Goal: Navigation & Orientation: Find specific page/section

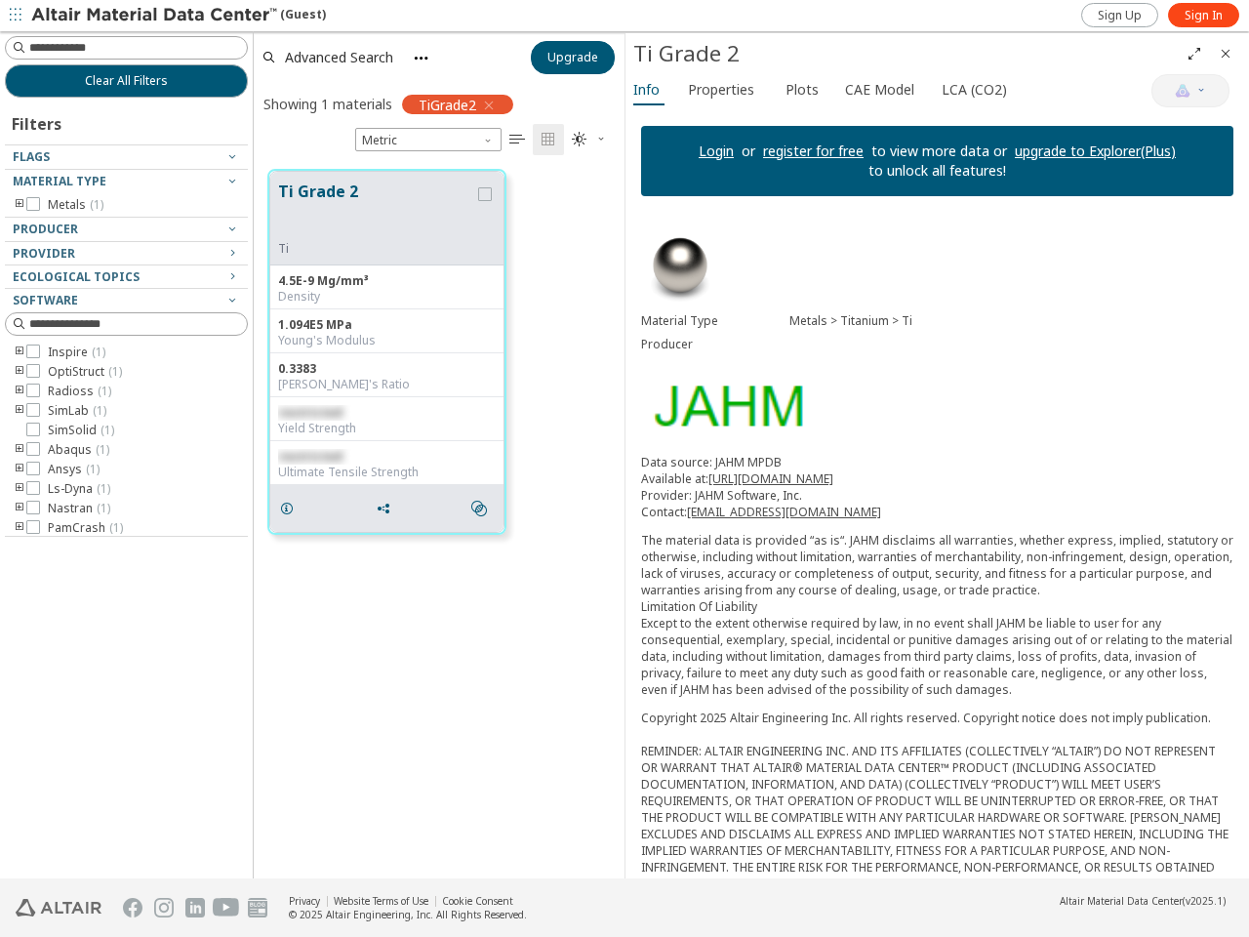
scroll to position [18, 18]
click at [16, 16] on icon "button" at bounding box center [16, 15] width 12 height 12
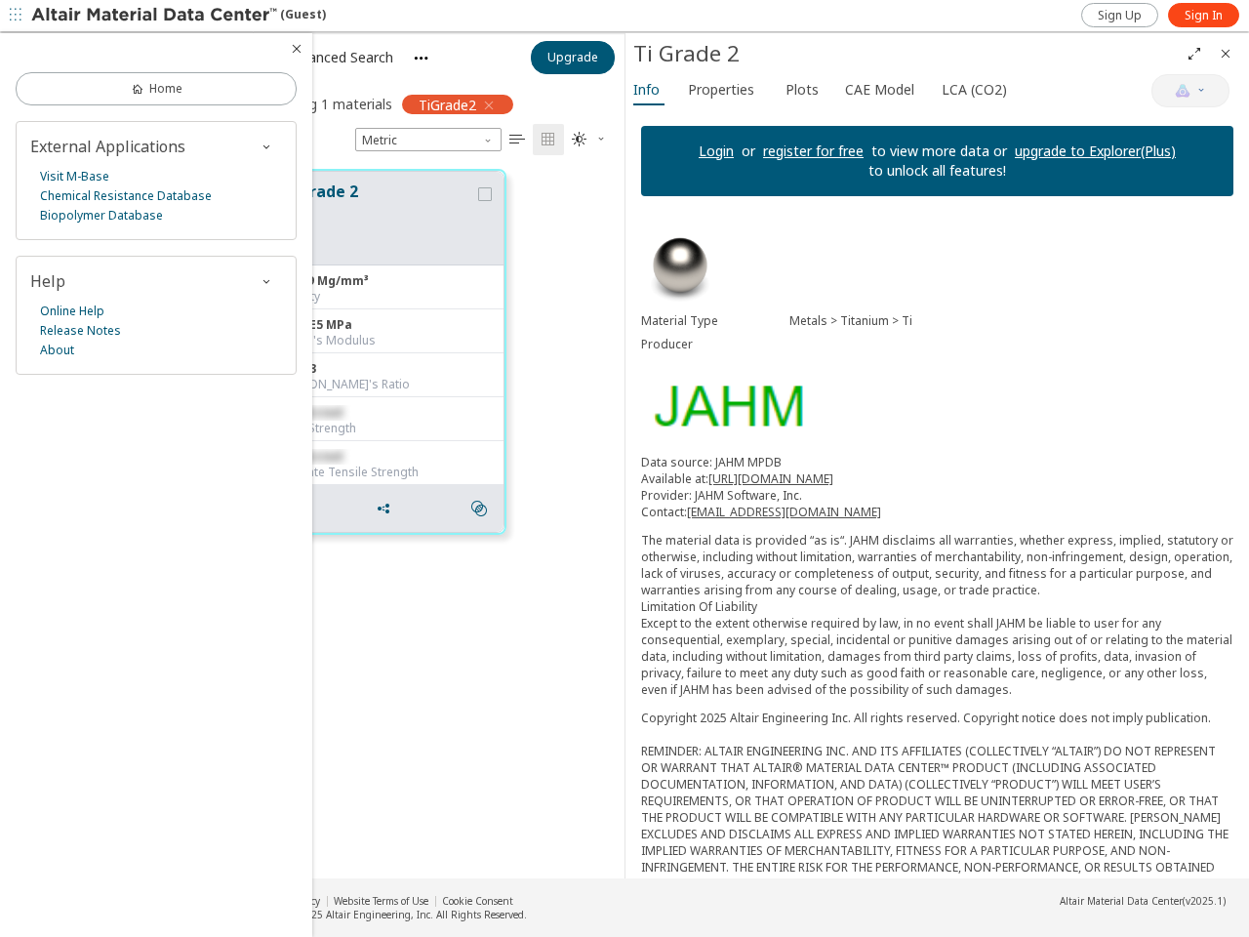
click at [20, 48] on div at bounding box center [156, 48] width 312 height 31
click at [126, 81] on link "Home" at bounding box center [156, 88] width 281 height 33
click at [126, 157] on div "External Applications Visit M-Base Chemical Resistance Database Biopolymer Data…" at bounding box center [156, 180] width 281 height 119
click at [126, 182] on div "Visit M-Base Chemical Resistance Database Biopolymer Database" at bounding box center [156, 196] width 252 height 59
click at [20, 205] on div "External Applications Visit M-Base Chemical Resistance Database Biopolymer Data…" at bounding box center [156, 180] width 281 height 119
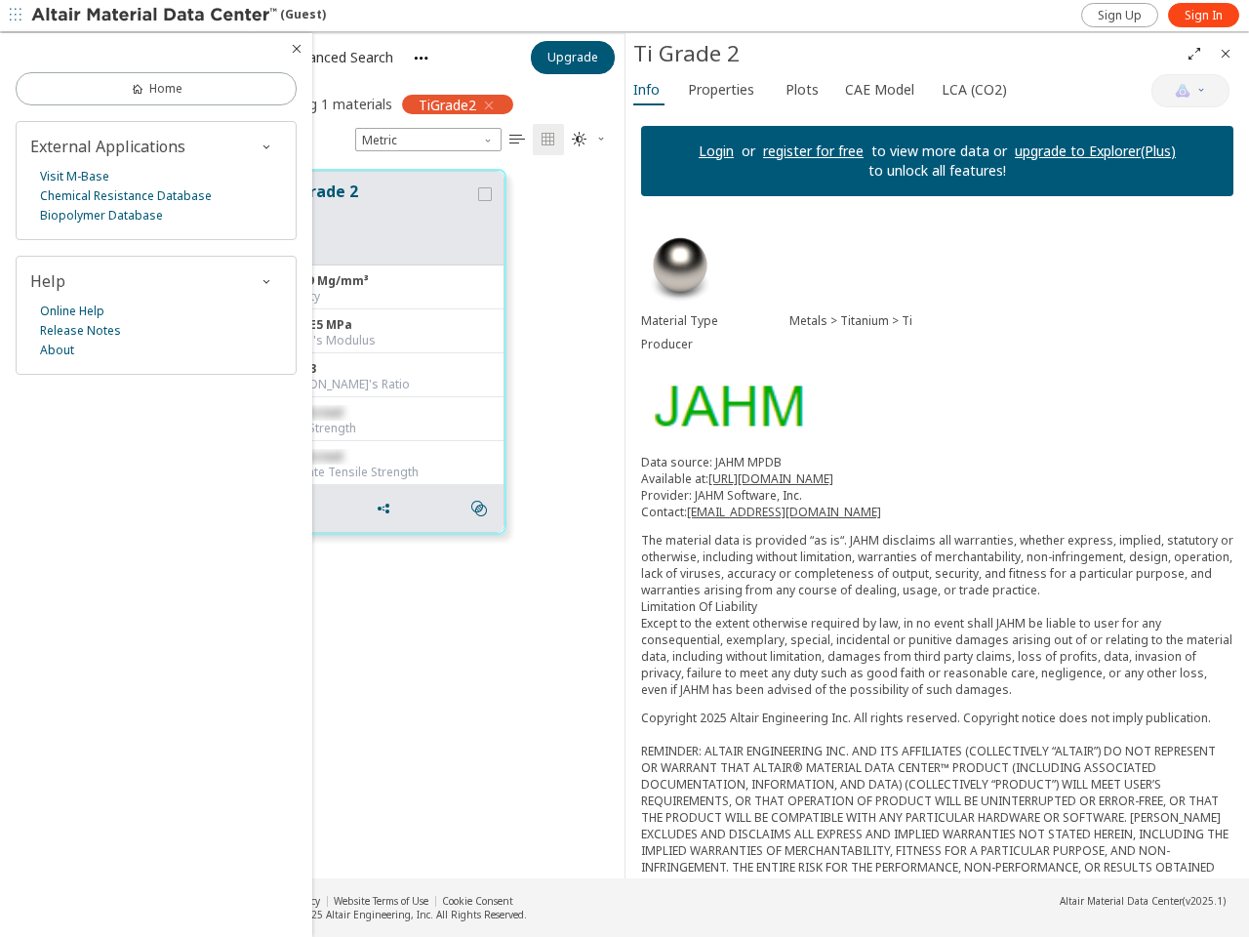
click at [126, 229] on div "External Applications Visit M-Base Chemical Resistance Database Biopolymer Data…" at bounding box center [156, 180] width 281 height 119
click at [126, 254] on div "External Applications Visit M-Base Chemical Resistance Database Biopolymer Data…" at bounding box center [156, 248] width 281 height 254
